Goal: Obtain resource: Download file/media

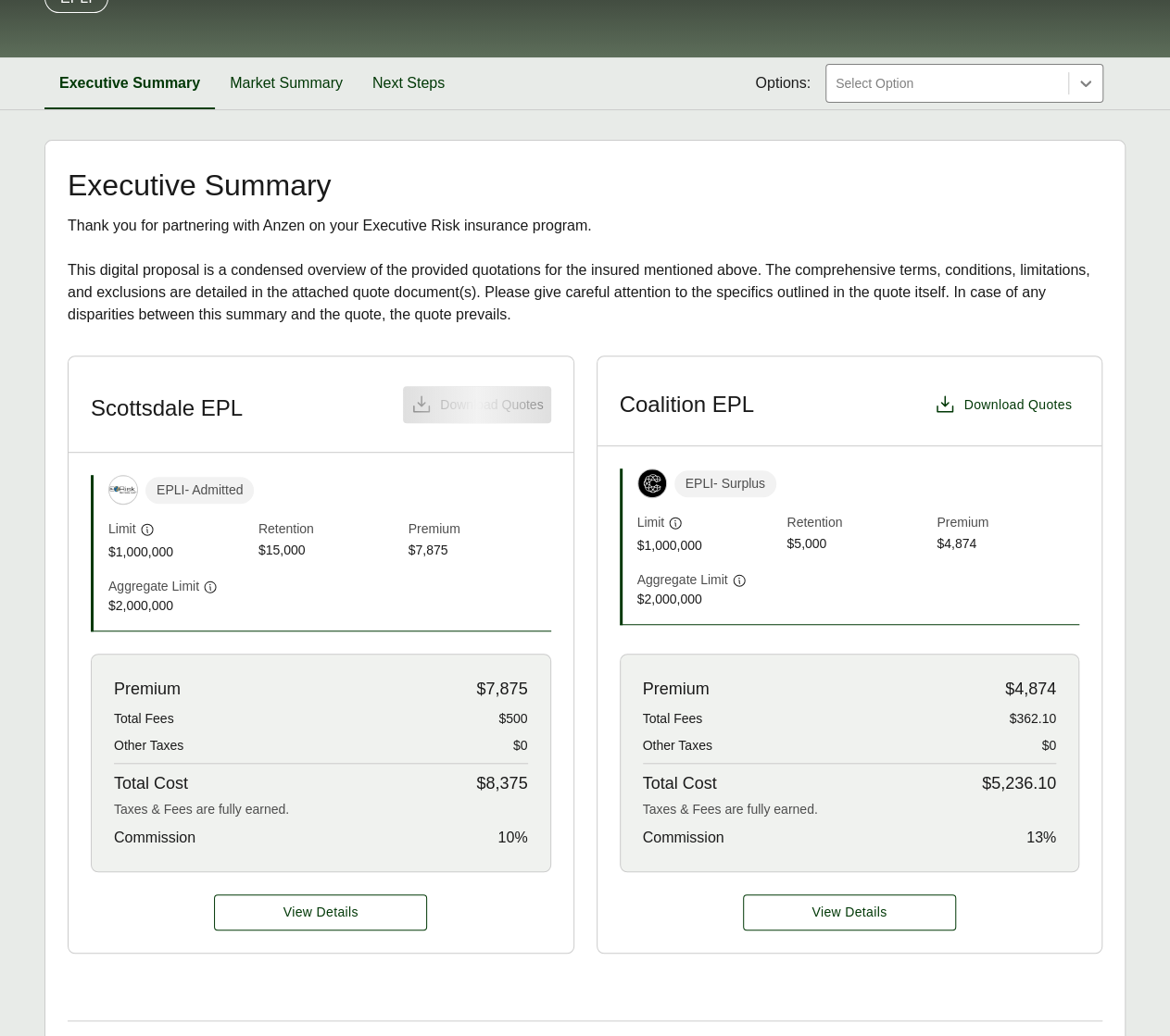
scroll to position [219, 0]
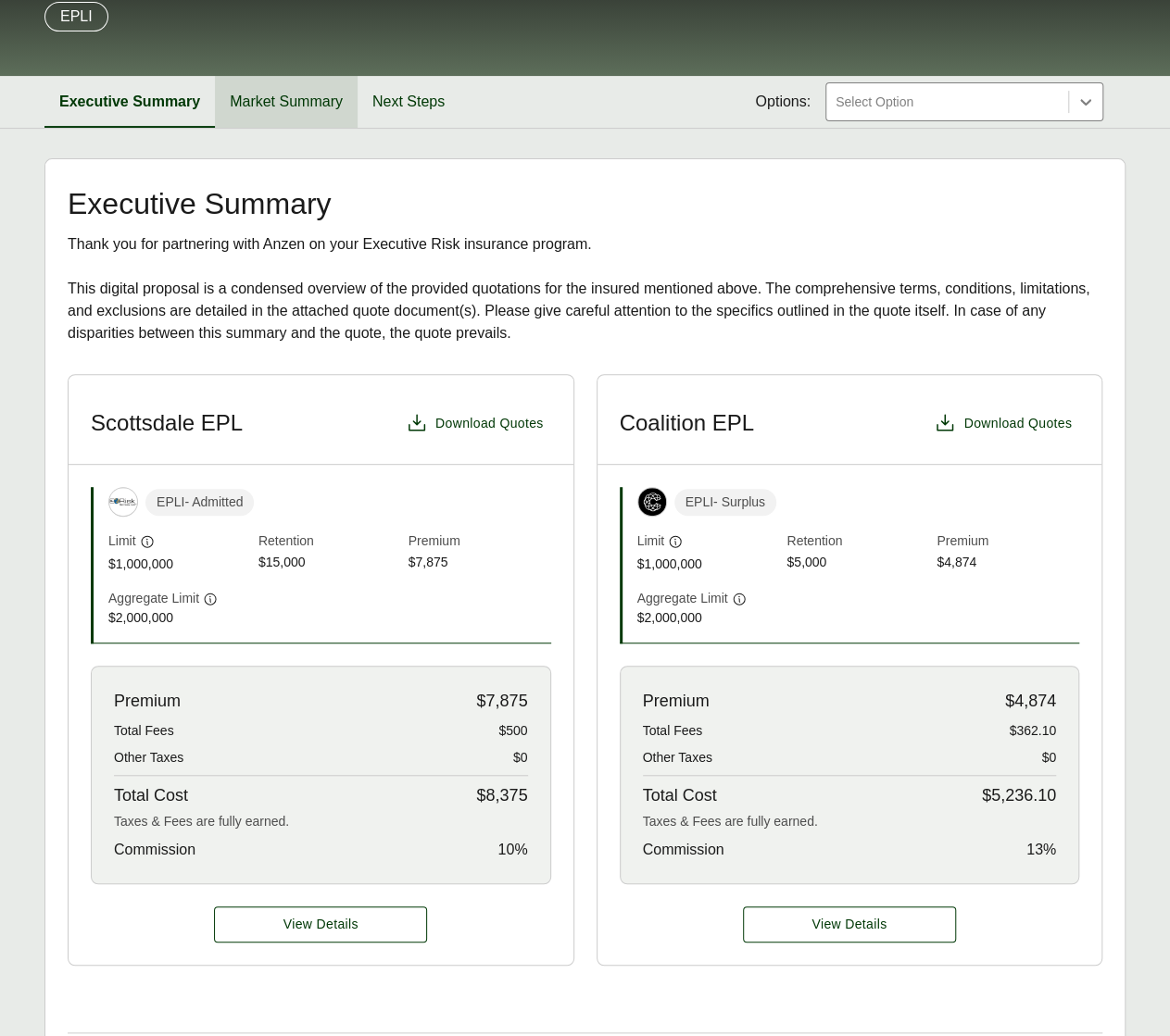
click at [281, 106] on button "Market Summary" at bounding box center [286, 102] width 143 height 52
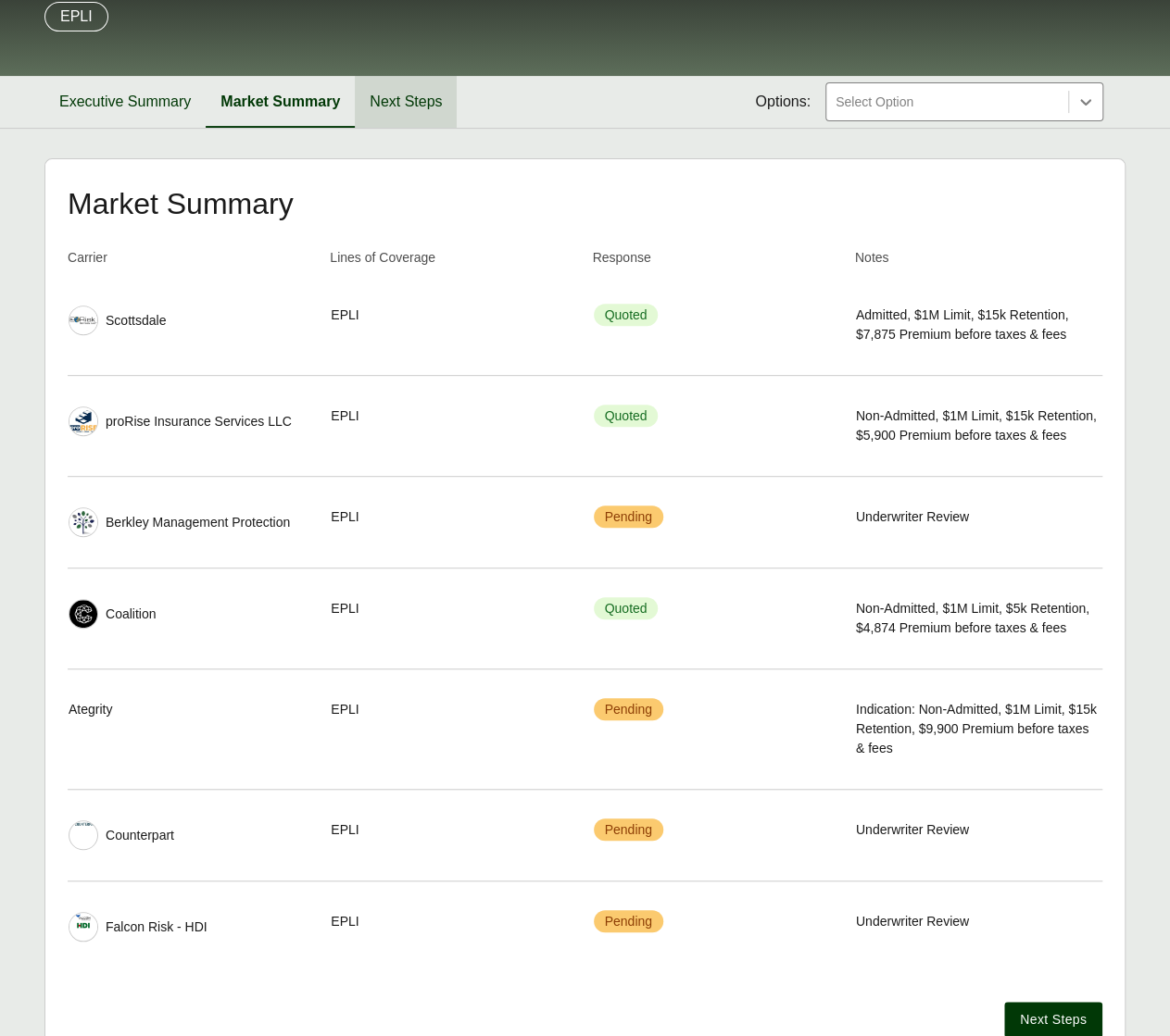
click at [384, 121] on button "Next Steps" at bounding box center [406, 102] width 102 height 52
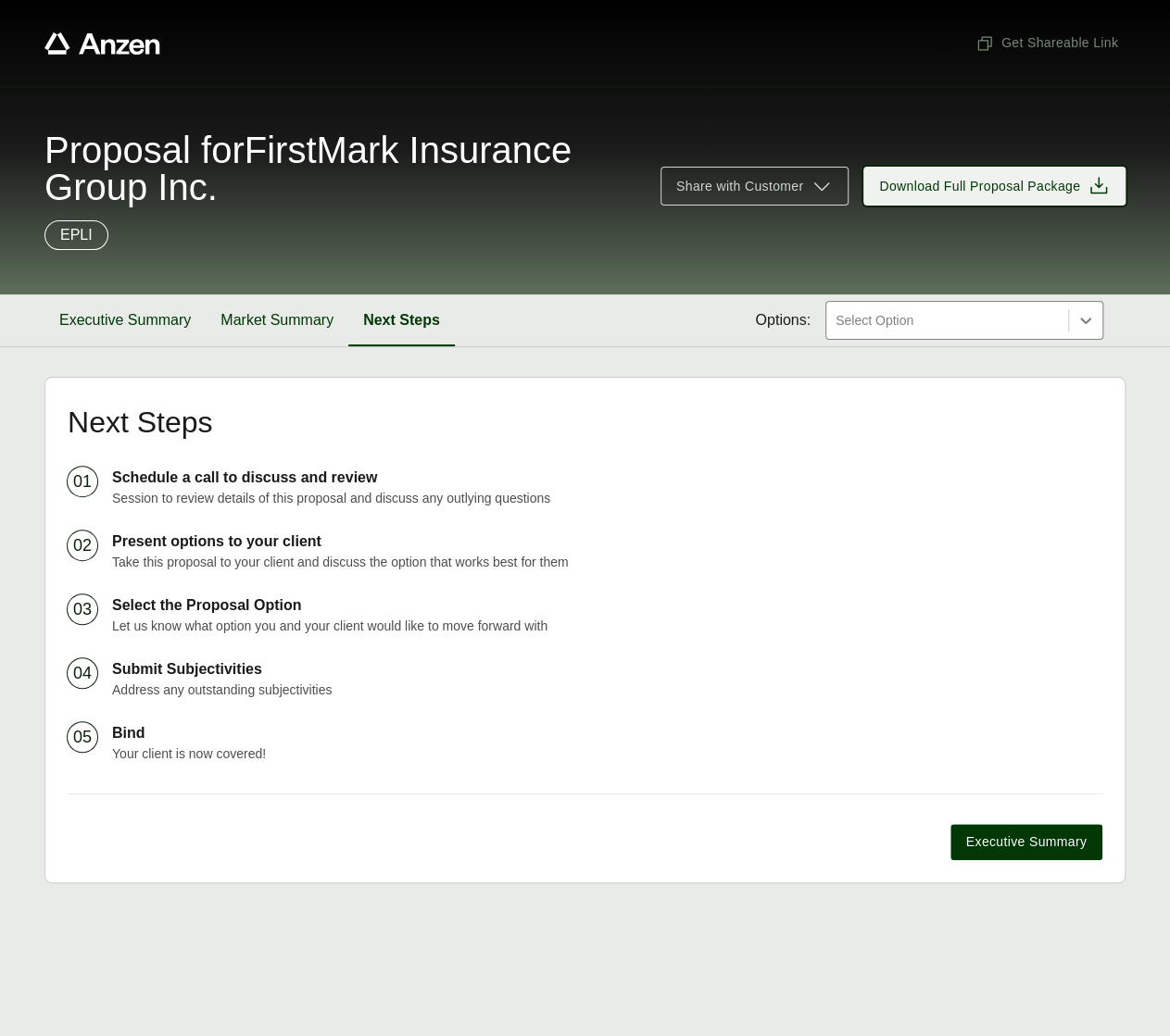
click at [919, 178] on span "Download Full Proposal Package" at bounding box center [979, 186] width 201 height 20
click at [792, 223] on div "EPLI" at bounding box center [585, 235] width 1081 height 30
click at [896, 332] on div at bounding box center [947, 320] width 227 height 22
click at [678, 279] on div "Proposal for FirstMark Insurance Group Inc. Share with Customer Download Full P…" at bounding box center [585, 190] width 1170 height 208
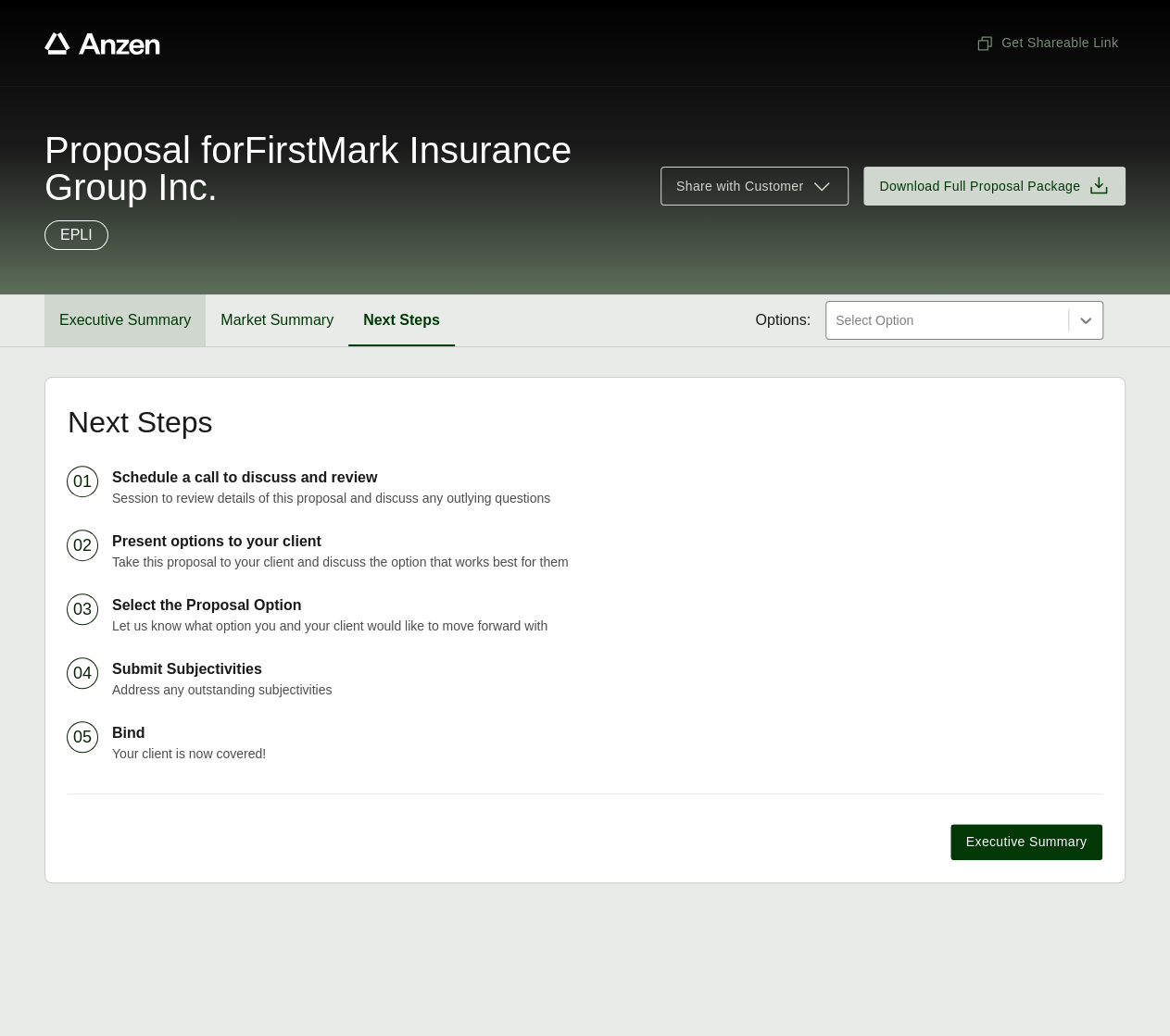
click at [167, 309] on button "Executive Summary" at bounding box center [125, 320] width 162 height 52
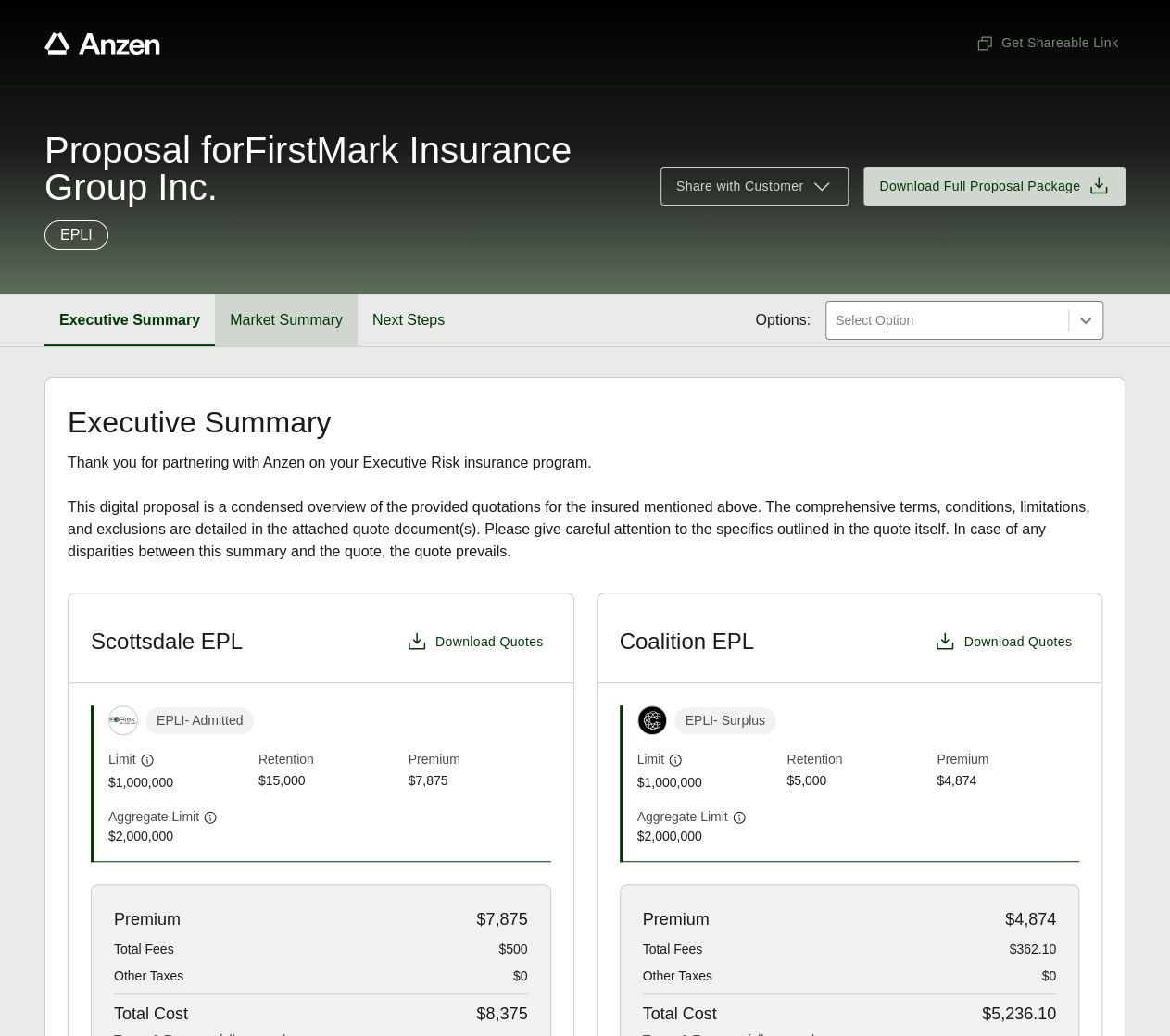
click at [307, 319] on button "Market Summary" at bounding box center [286, 320] width 143 height 52
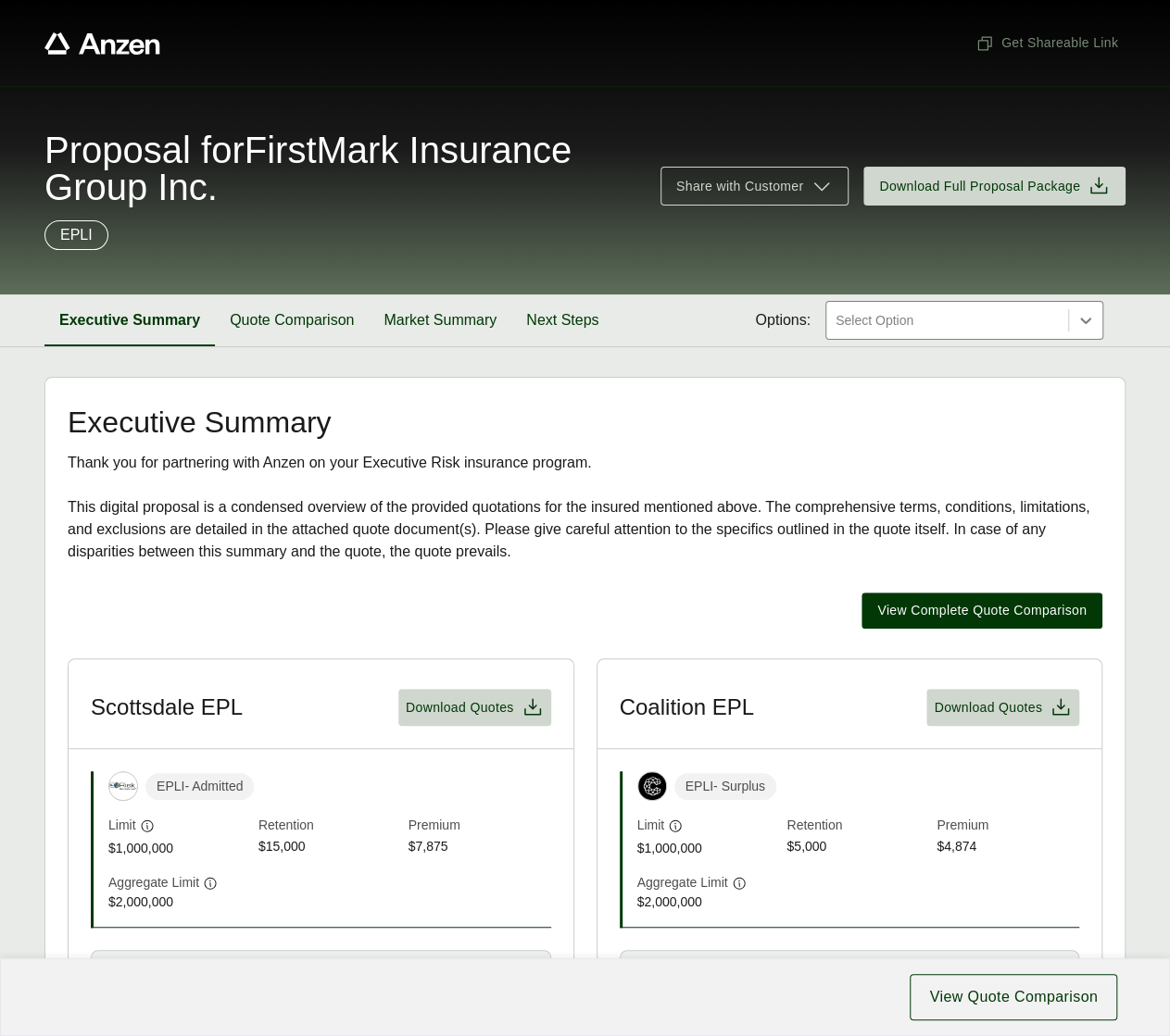
scroll to position [5, 0]
